Goal: Information Seeking & Learning: Learn about a topic

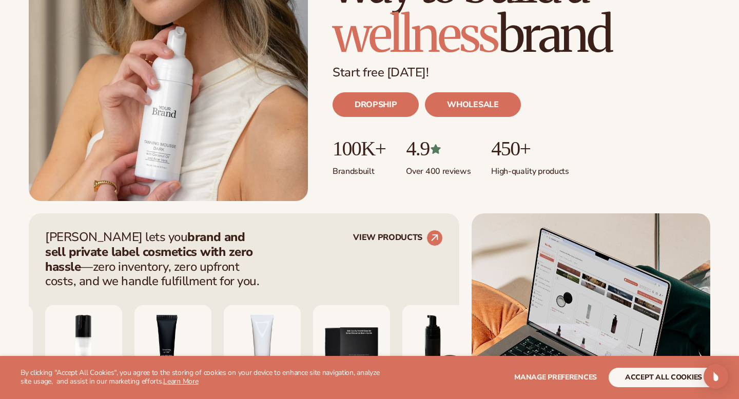
scroll to position [226, 0]
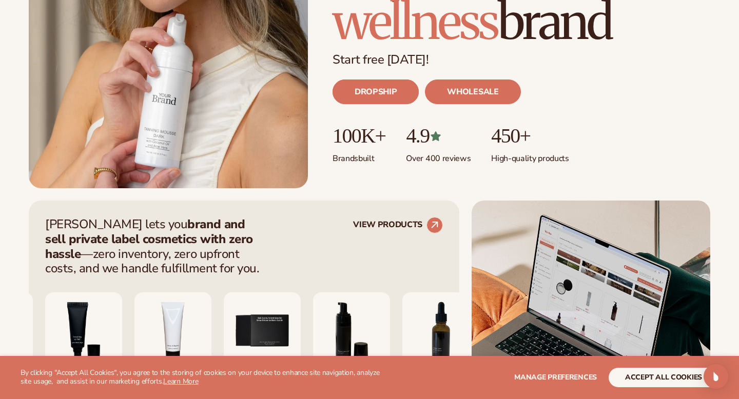
click at [382, 95] on link "DROPSHIP" at bounding box center [375, 91] width 86 height 25
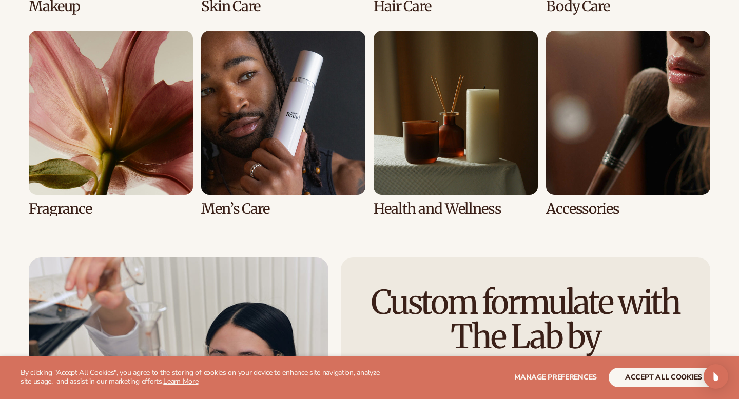
scroll to position [2365, 0]
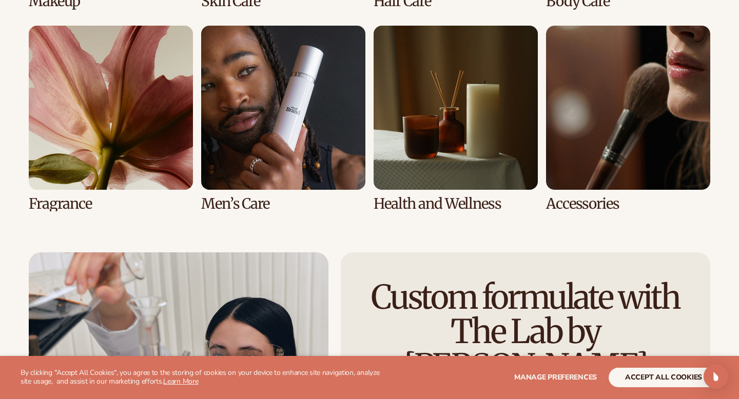
click at [501, 108] on link "7 / 8" at bounding box center [455, 119] width 164 height 186
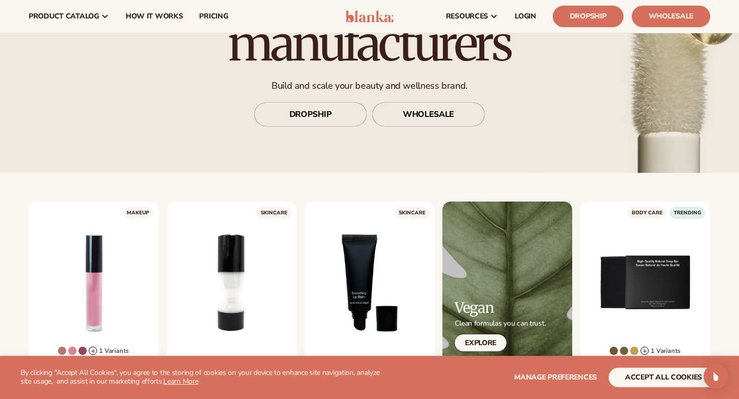
scroll to position [108, 0]
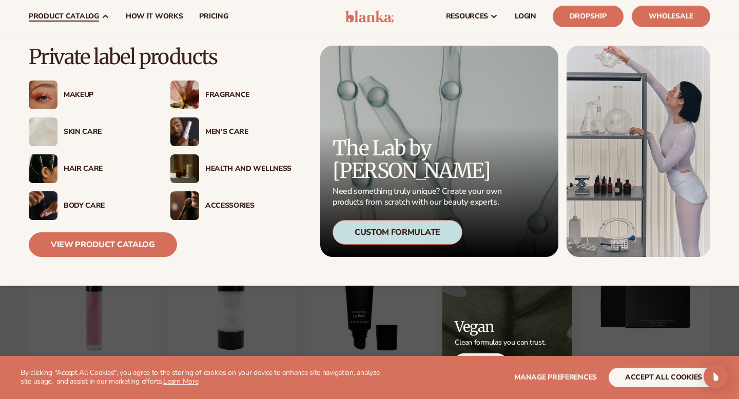
click at [195, 202] on img at bounding box center [184, 205] width 29 height 29
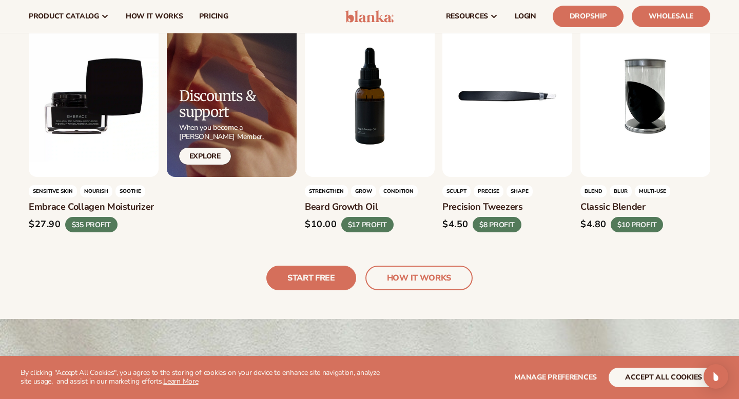
scroll to position [2304, 0]
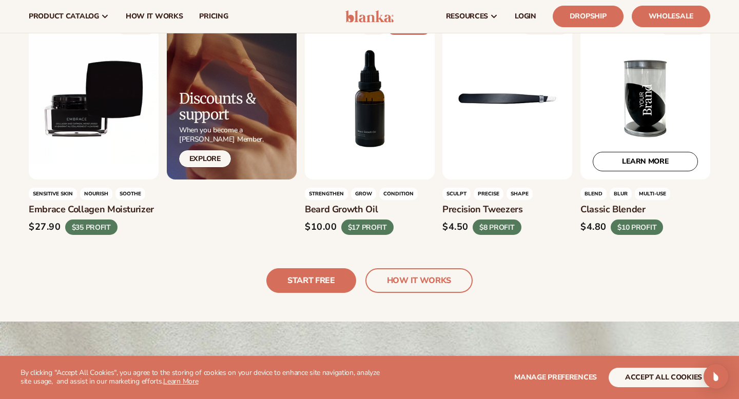
click at [614, 140] on div "LEARN MORE" at bounding box center [645, 98] width 130 height 162
click at [625, 154] on link "LEARN MORE" at bounding box center [644, 161] width 105 height 19
